Goal: Navigation & Orientation: Find specific page/section

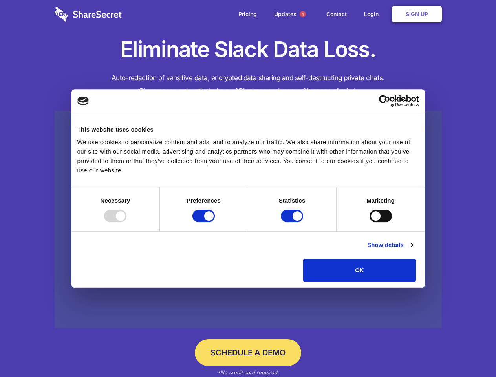
click at [127, 222] on div at bounding box center [115, 216] width 22 height 13
click at [215, 222] on input "Preferences" at bounding box center [204, 216] width 22 height 13
checkbox input "false"
click at [293, 222] on input "Statistics" at bounding box center [292, 216] width 22 height 13
checkbox input "false"
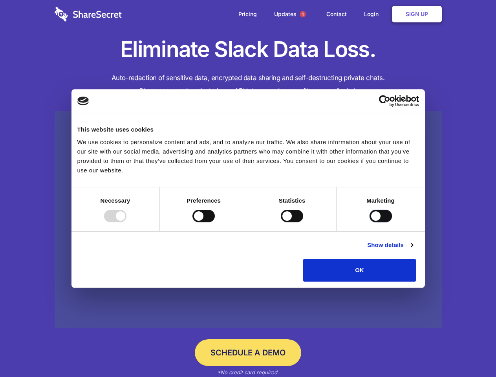
click at [370, 222] on input "Marketing" at bounding box center [381, 216] width 22 height 13
checkbox input "true"
click at [413, 250] on link "Show details" at bounding box center [391, 245] width 46 height 9
click at [0, 0] on input "Statistics" at bounding box center [0, 0] width 0 height 0
checkbox input "true"
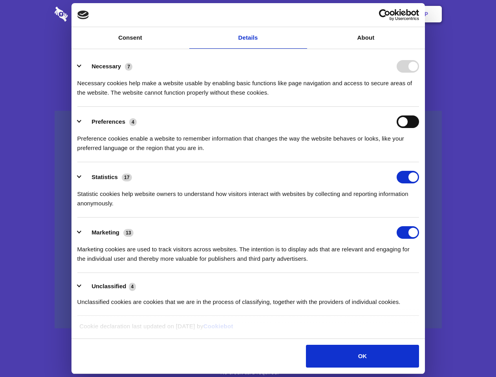
click at [303, 14] on span "1" at bounding box center [303, 14] width 6 height 6
